Goal: Information Seeking & Learning: Learn about a topic

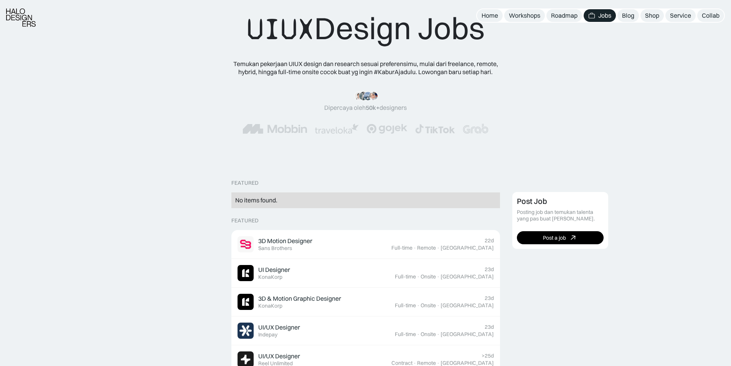
scroll to position [77, 0]
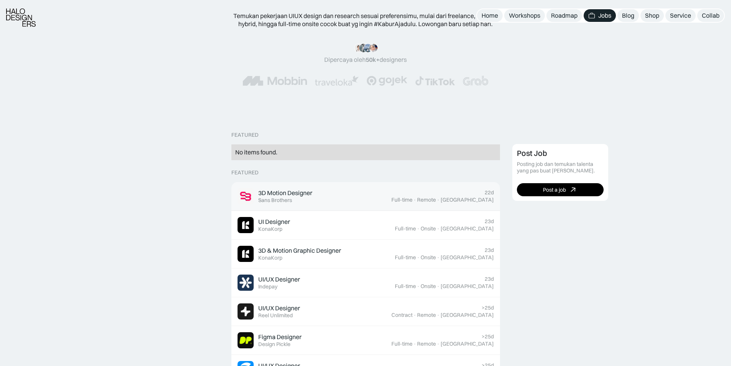
click at [304, 198] on div "3D Motion Designer Featured Sans Brothers" at bounding box center [285, 196] width 54 height 15
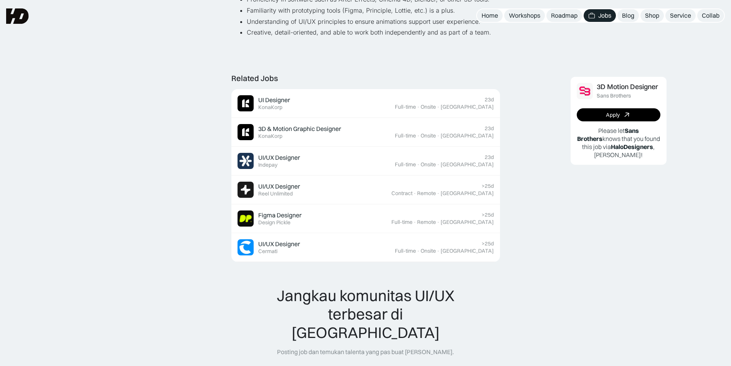
scroll to position [307, 0]
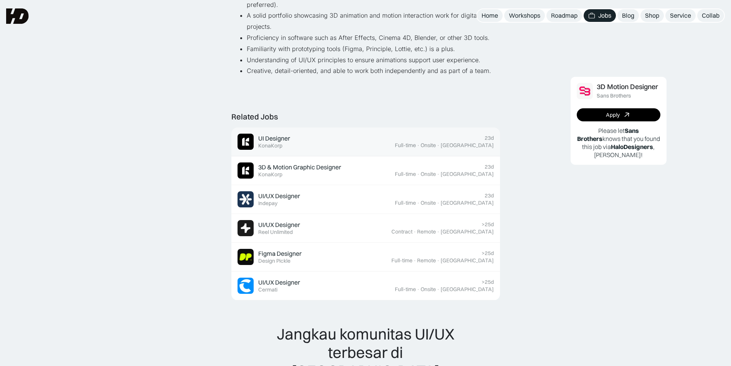
click at [286, 129] on link "UI Designer Featured KonaKorp 23d Full-time · Onsite · Jakarta" at bounding box center [366, 141] width 269 height 29
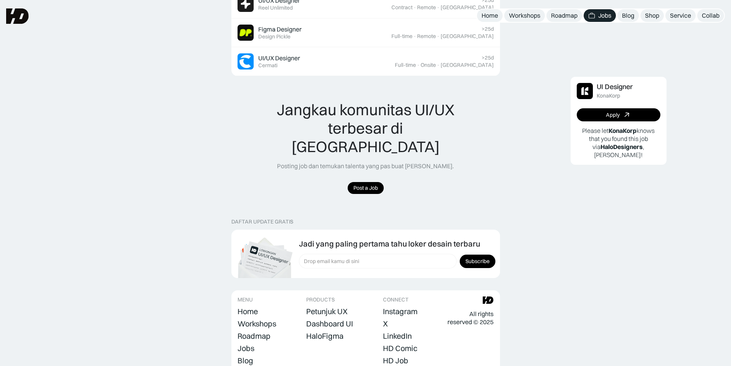
scroll to position [500, 0]
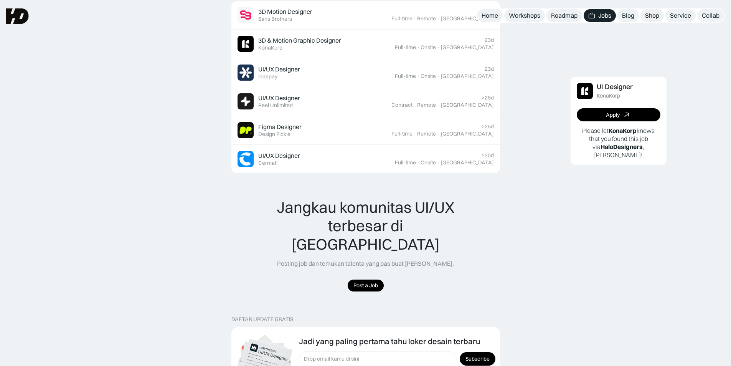
click at [22, 12] on img at bounding box center [17, 15] width 23 height 15
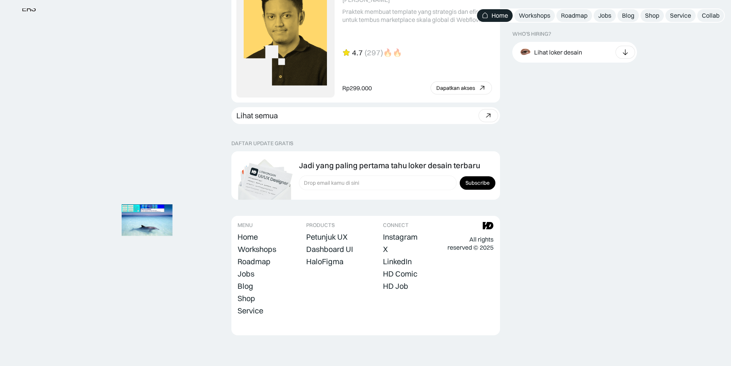
scroll to position [2121, 0]
click at [334, 246] on div "Dashboard UI" at bounding box center [329, 249] width 47 height 9
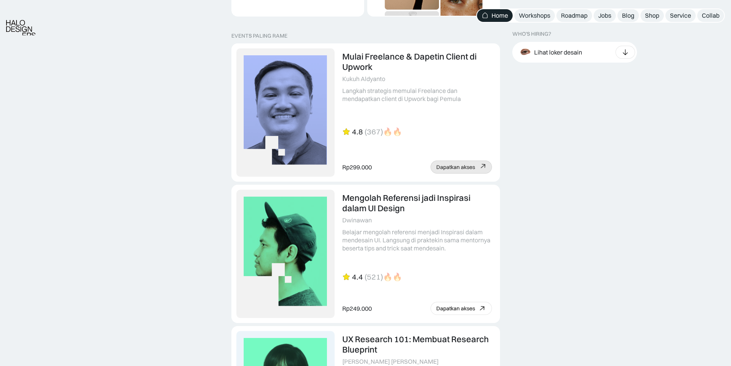
scroll to position [1545, 0]
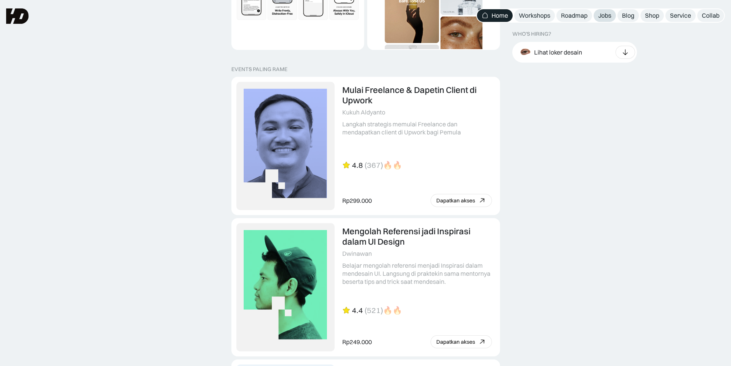
click at [597, 17] on link "Jobs" at bounding box center [605, 15] width 22 height 13
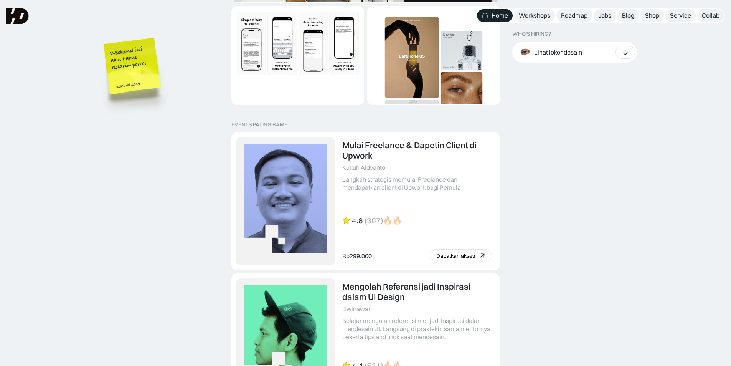
scroll to position [1392, 0]
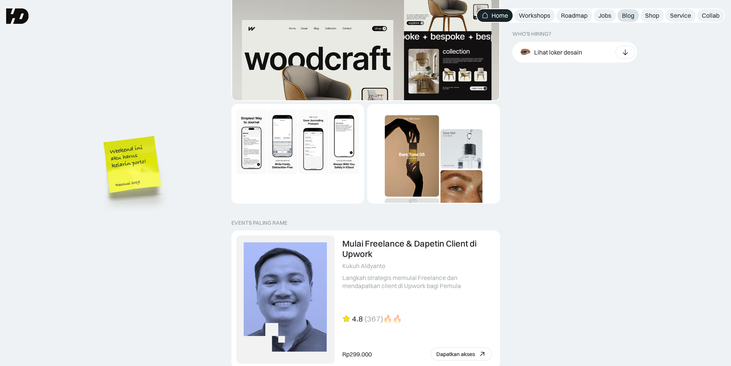
click at [627, 15] on div "Blog" at bounding box center [628, 16] width 12 height 8
click at [298, 57] on img "1 of 2" at bounding box center [365, 112] width 267 height 294
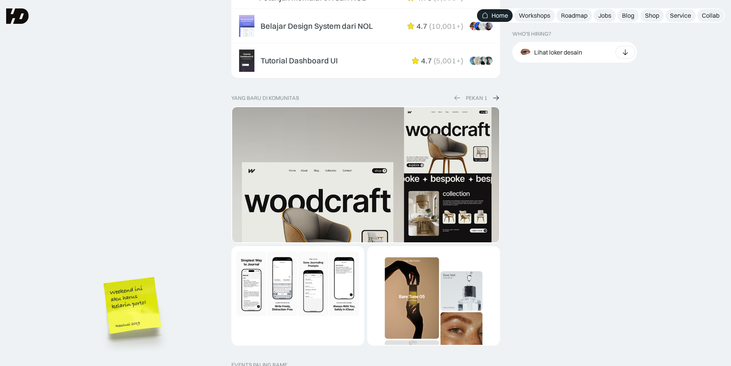
click at [495, 102] on img at bounding box center [496, 98] width 8 height 8
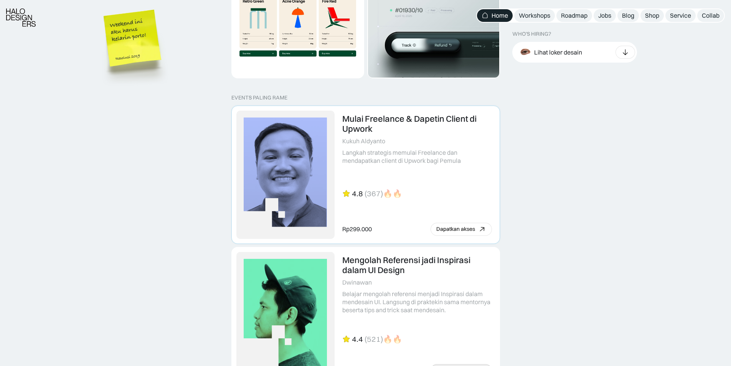
scroll to position [1545, 0]
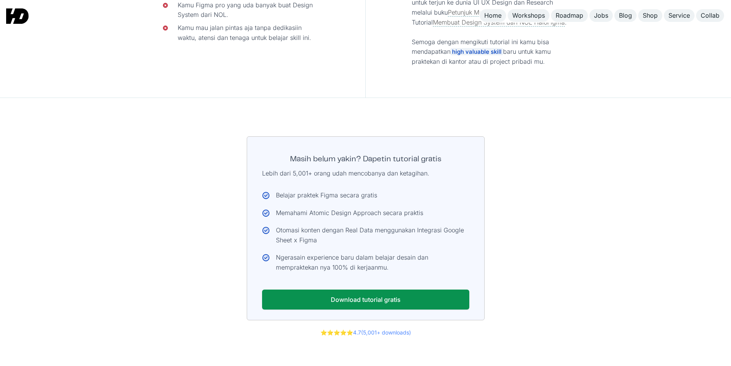
scroll to position [4011, 0]
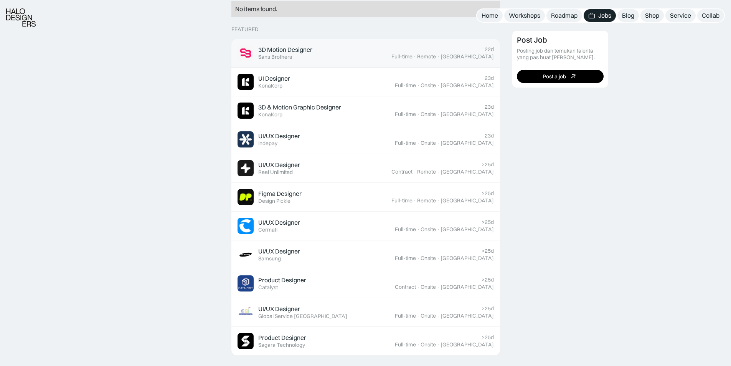
scroll to position [307, 0]
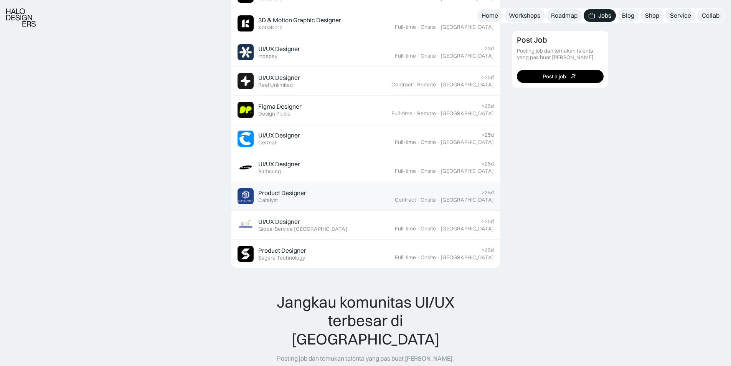
click at [333, 194] on div "Product Designer Featured Catalyst" at bounding box center [316, 196] width 157 height 16
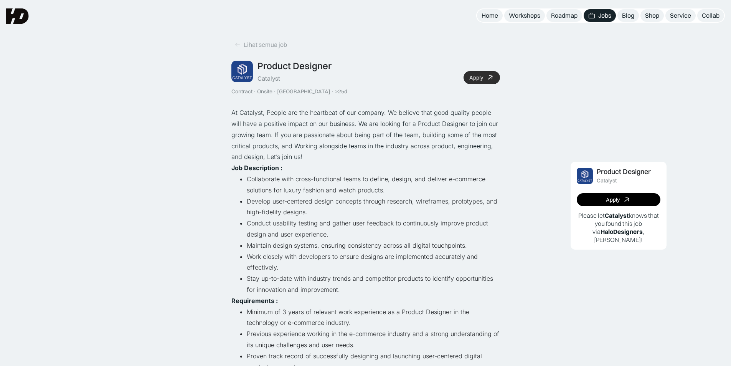
click at [476, 78] on div "Apply" at bounding box center [477, 77] width 14 height 7
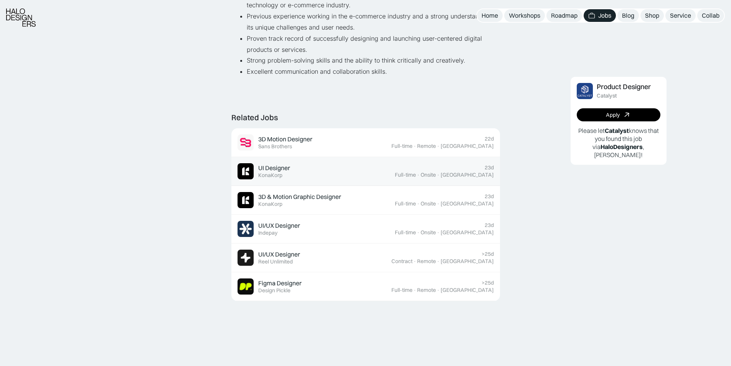
scroll to position [346, 0]
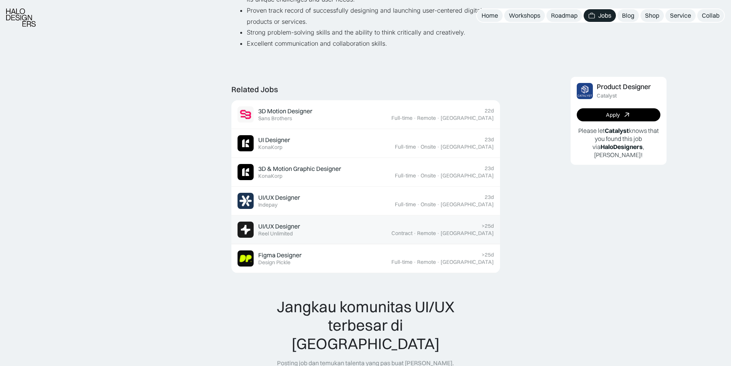
click at [304, 222] on div "UI/UX Designer Featured Reel Unlimited" at bounding box center [315, 230] width 154 height 16
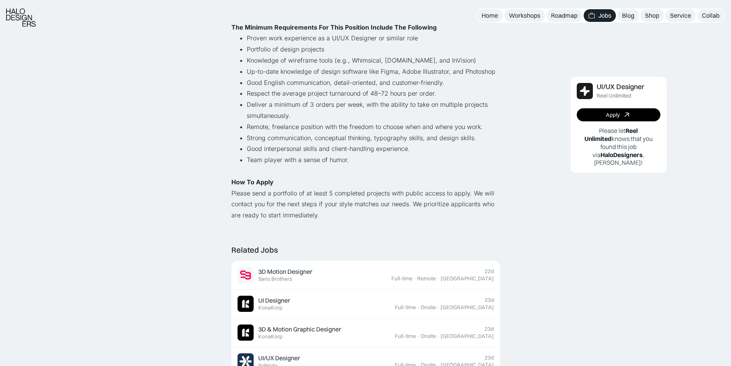
scroll to position [538, 0]
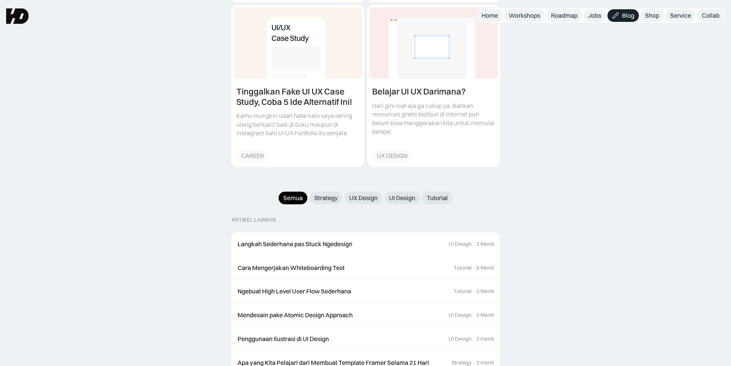
scroll to position [440, 0]
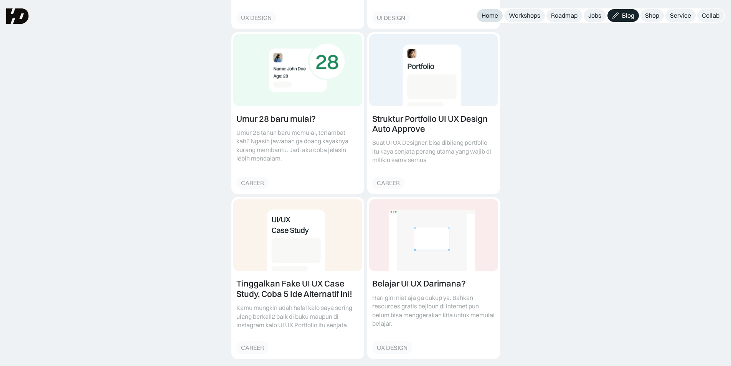
click at [491, 14] on div "Home" at bounding box center [490, 16] width 17 height 8
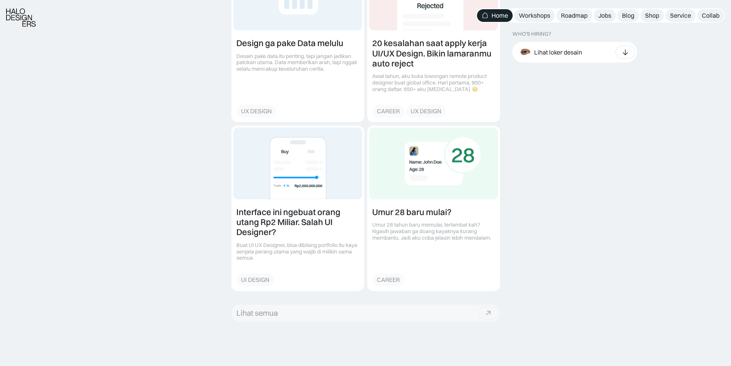
scroll to position [1037, 0]
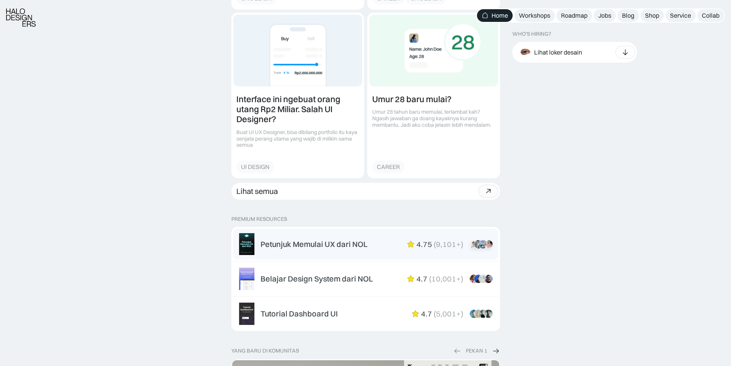
click at [324, 242] on div "Petunjuk Memulai UX dari NOL" at bounding box center [314, 244] width 107 height 9
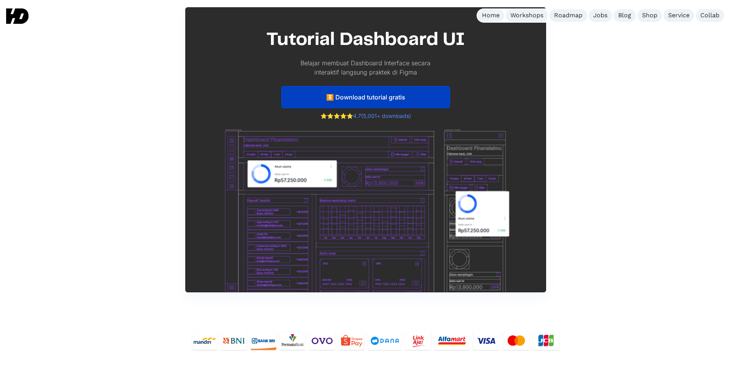
scroll to position [3292, 0]
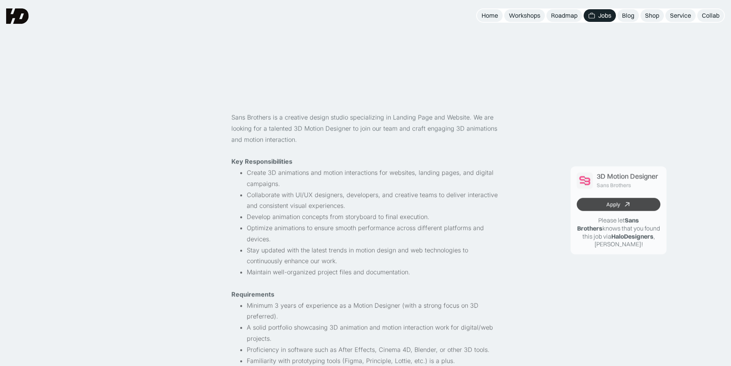
scroll to position [307, 0]
